Goal: Find specific page/section: Find specific page/section

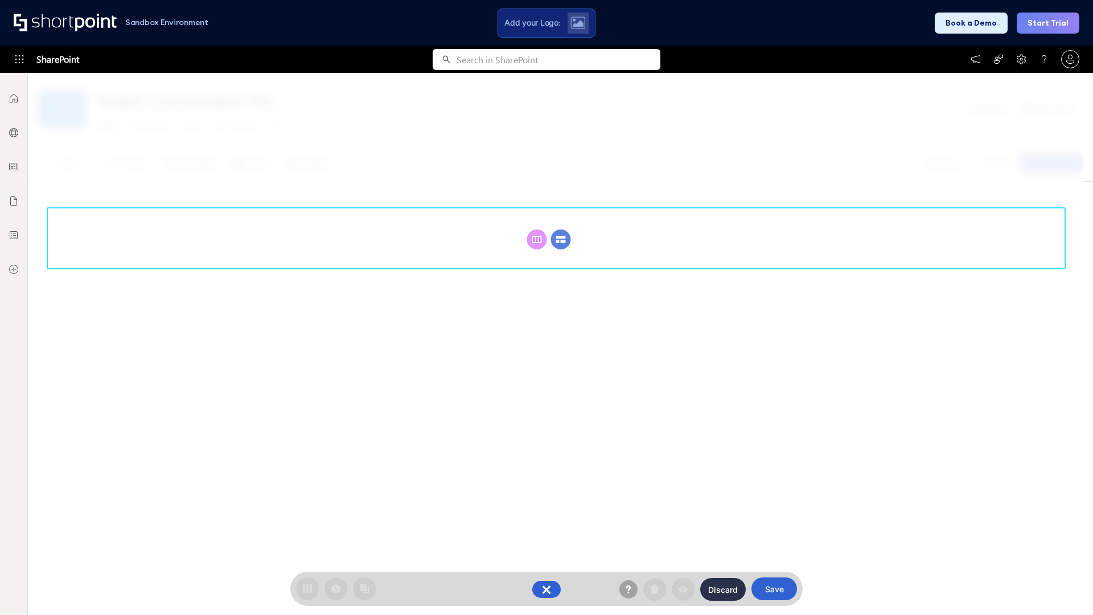
click at [561, 239] on circle at bounding box center [561, 240] width 20 height 20
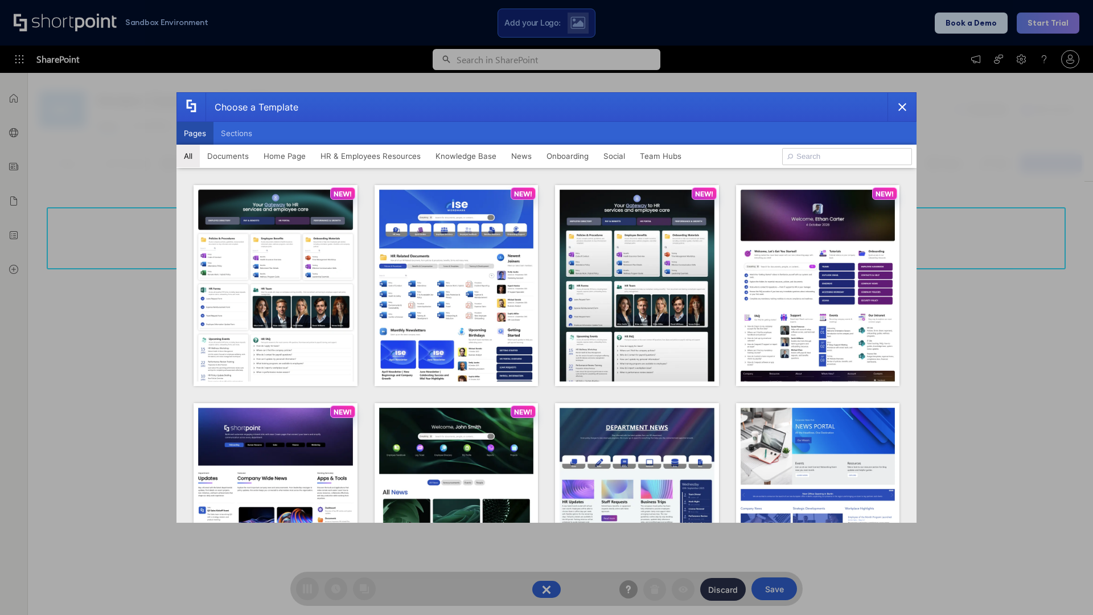
click at [195, 133] on button "Pages" at bounding box center [195, 133] width 37 height 23
type input "Together"
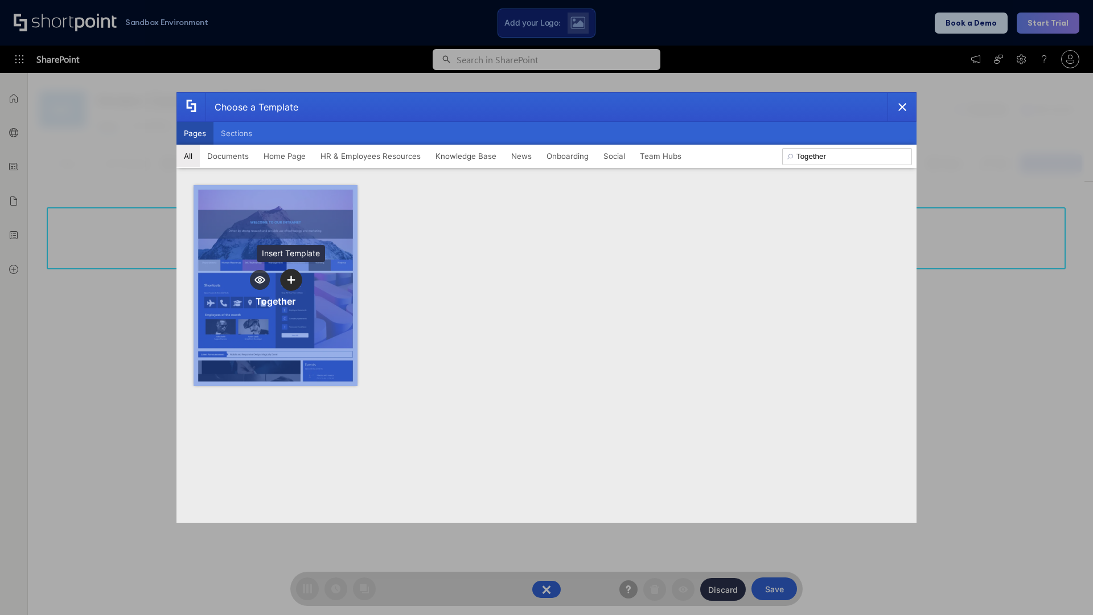
click at [291, 280] on icon "template selector" at bounding box center [291, 280] width 8 height 8
